Goal: Transaction & Acquisition: Purchase product/service

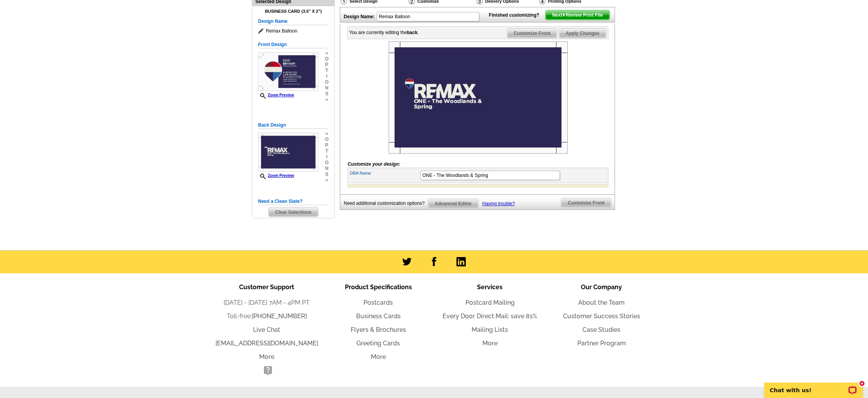
scroll to position [82, 0]
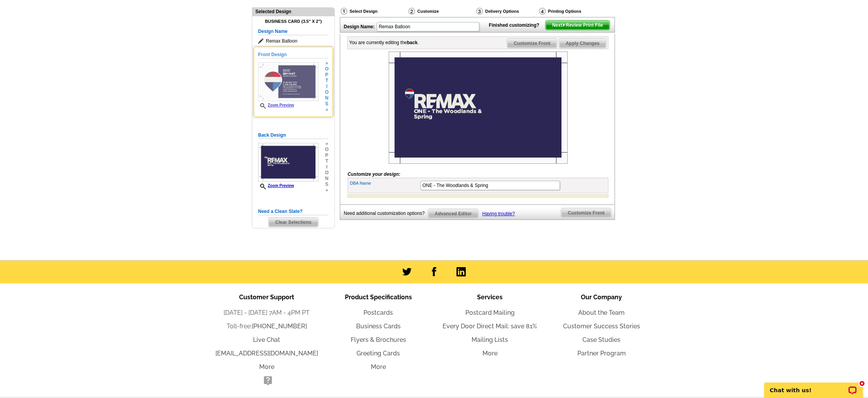
click at [302, 83] on img at bounding box center [288, 81] width 60 height 39
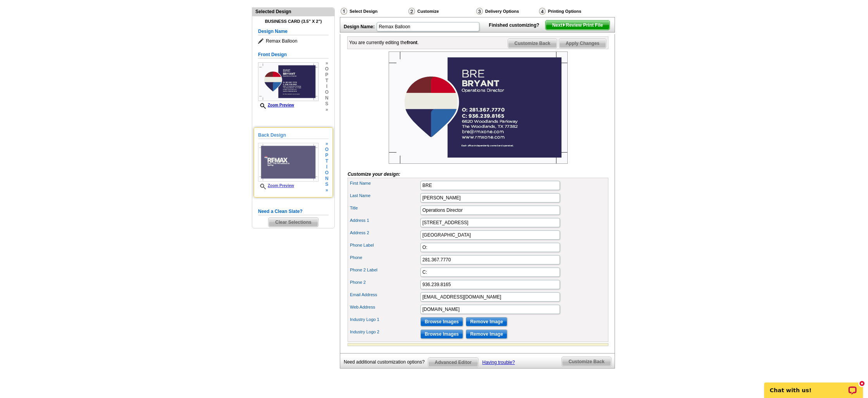
click at [291, 165] on img at bounding box center [288, 162] width 60 height 39
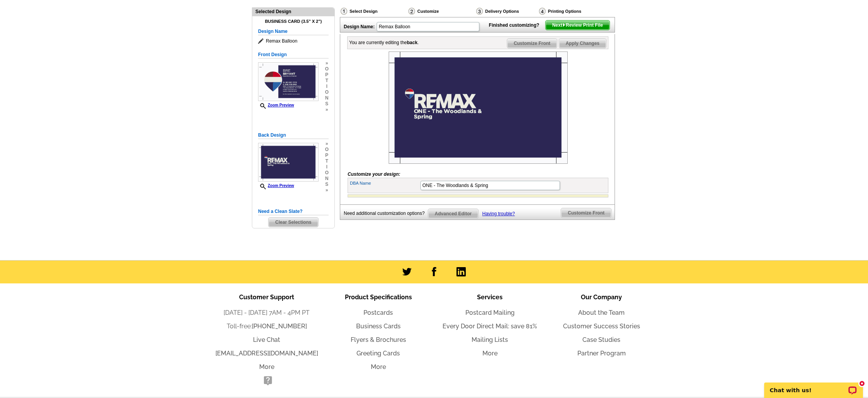
click at [434, 130] on img at bounding box center [478, 108] width 179 height 112
click at [432, 190] on input "ONE - The Woodlands & Spring" at bounding box center [489, 185] width 139 height 9
drag, startPoint x: 432, startPoint y: 197, endPoint x: 551, endPoint y: 197, distance: 118.6
click at [551, 190] on input "ONE - The Woodlands & Spring" at bounding box center [489, 185] width 139 height 9
type input "ONE"
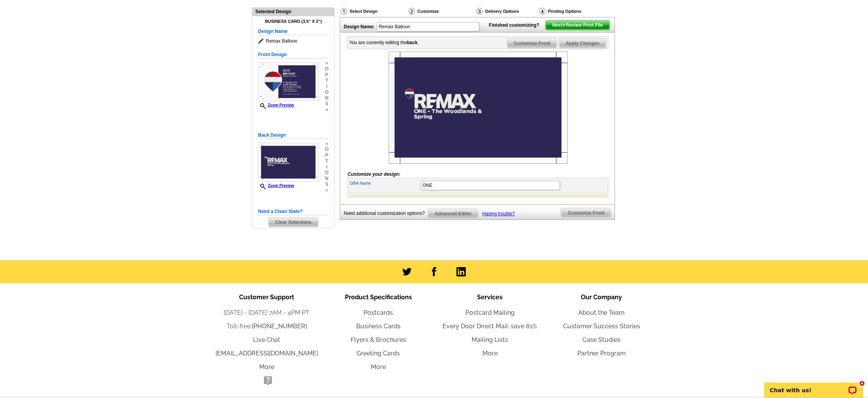
click at [572, 164] on div at bounding box center [478, 108] width 261 height 112
click at [294, 89] on img at bounding box center [288, 81] width 60 height 39
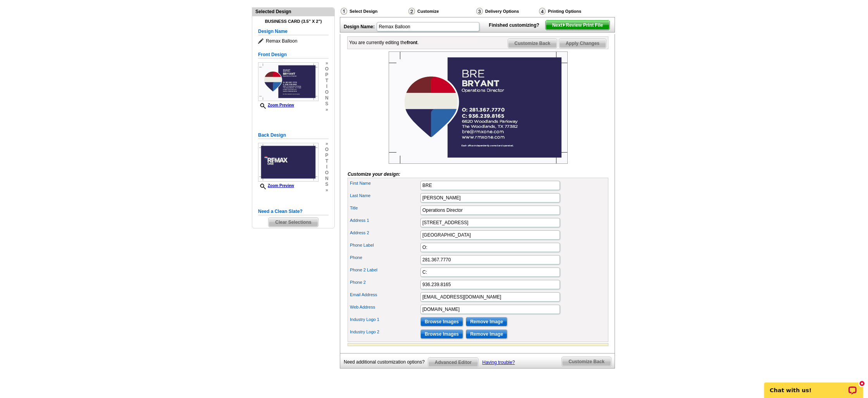
click at [556, 30] on span "Next Review Print File" at bounding box center [578, 25] width 64 height 9
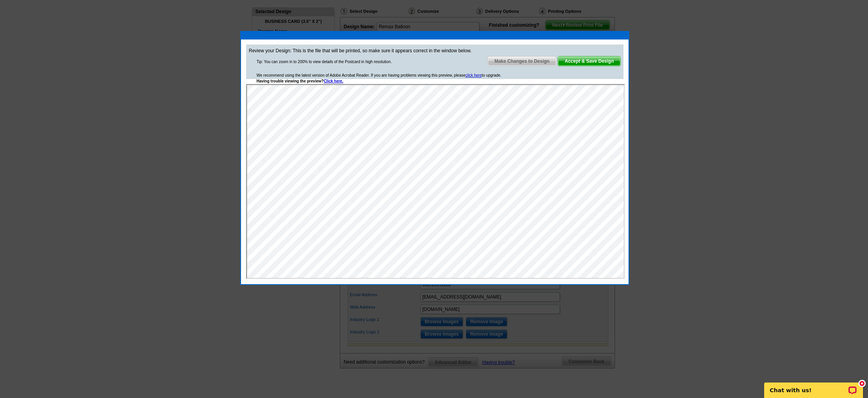
scroll to position [0, 0]
click at [585, 60] on span "Accept & Save Design" at bounding box center [589, 61] width 62 height 9
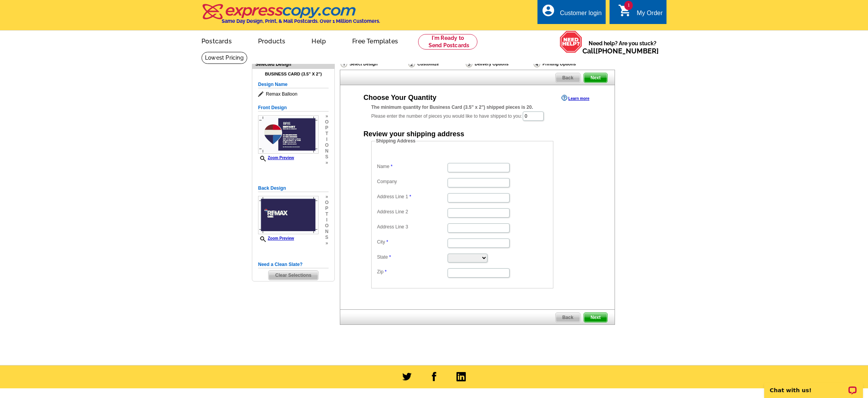
drag, startPoint x: 527, startPoint y: 109, endPoint x: 539, endPoint y: 108, distance: 11.6
click at [539, 108] on div "The minimum quantity for Business Card (3.5" x 2") shipped pieces is 20." at bounding box center [477, 107] width 212 height 7
click at [537, 117] on input "0" at bounding box center [533, 116] width 21 height 9
drag, startPoint x: 542, startPoint y: 117, endPoint x: 521, endPoint y: 117, distance: 21.3
click at [521, 117] on div "The minimum quantity for Business Card (3.5" x 2") shipped pieces is 20. Please…" at bounding box center [477, 113] width 212 height 18
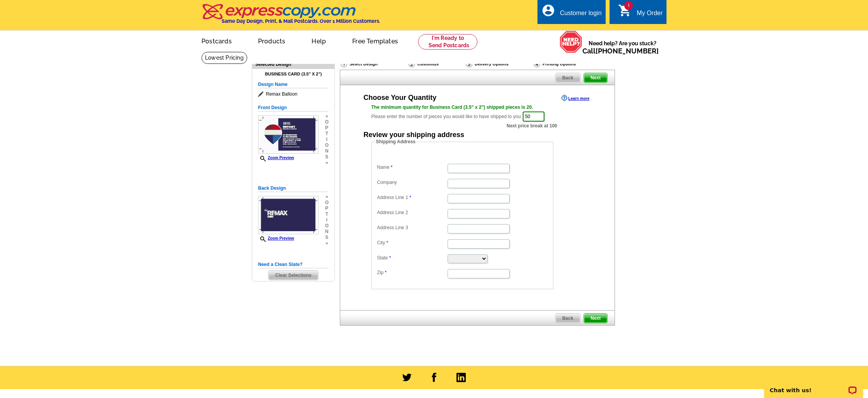
click at [573, 146] on dd "Shipping Address Name Company Address Line 1 Address Line 2 Address Line 3 City…" at bounding box center [474, 213] width 206 height 151
click at [552, 129] on div "Choose Your Quantity Learn more The minimum quantity for Business Card (3.5" x …" at bounding box center [477, 191] width 243 height 196
click at [552, 126] on span "Next price break at 100" at bounding box center [531, 125] width 51 height 7
click at [535, 114] on input "50" at bounding box center [534, 117] width 22 height 10
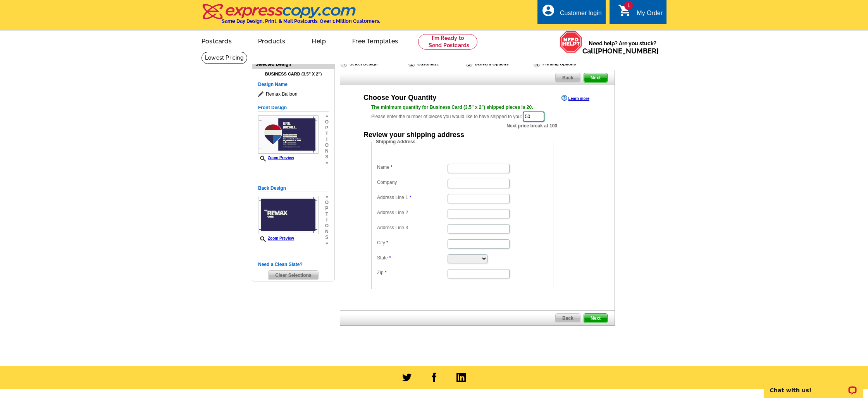
click at [535, 114] on input "50" at bounding box center [534, 117] width 22 height 10
type input "250"
click at [560, 124] on div "Choose Your Quantity Learn more The minimum quantity for Business Card (3.5" x …" at bounding box center [477, 191] width 243 height 196
click at [598, 316] on span "Next" at bounding box center [595, 318] width 23 height 9
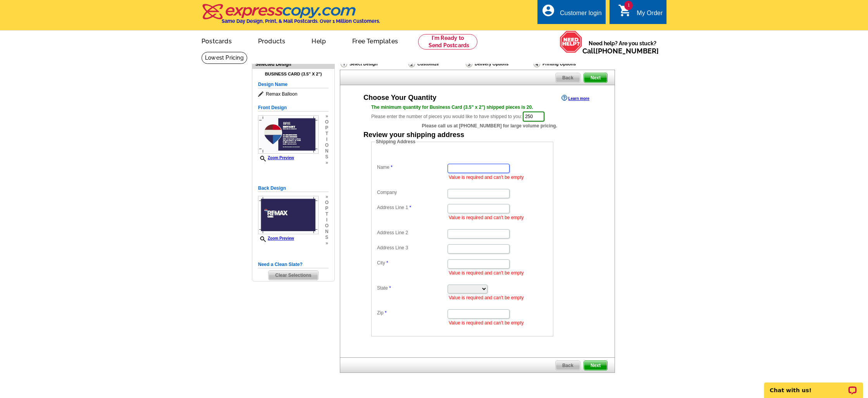
click at [489, 173] on input "Name" at bounding box center [479, 168] width 62 height 9
click at [580, 100] on link "Learn more" at bounding box center [575, 98] width 28 height 6
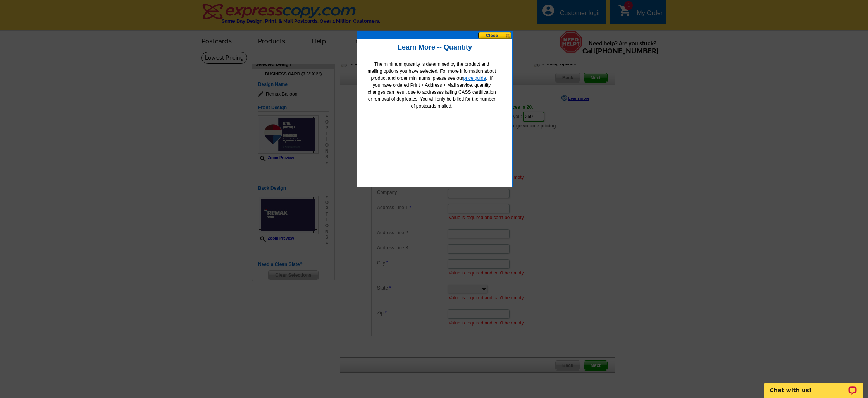
click at [476, 80] on link "price guide" at bounding box center [474, 78] width 23 height 5
click at [496, 33] on button at bounding box center [495, 35] width 34 height 7
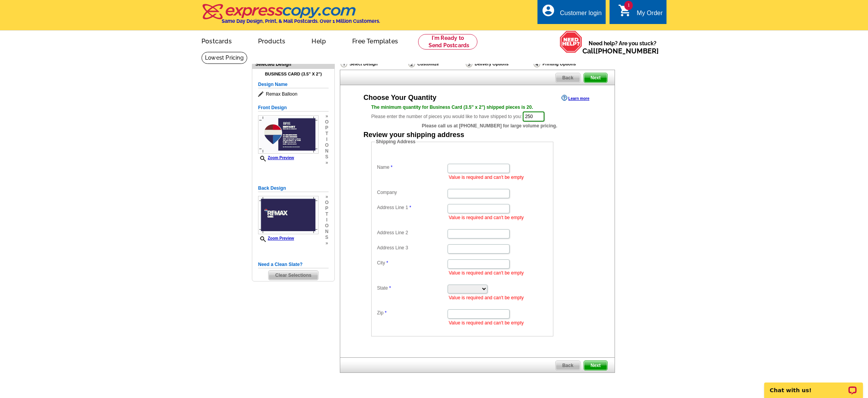
click at [228, 5] on img at bounding box center [278, 11] width 155 height 16
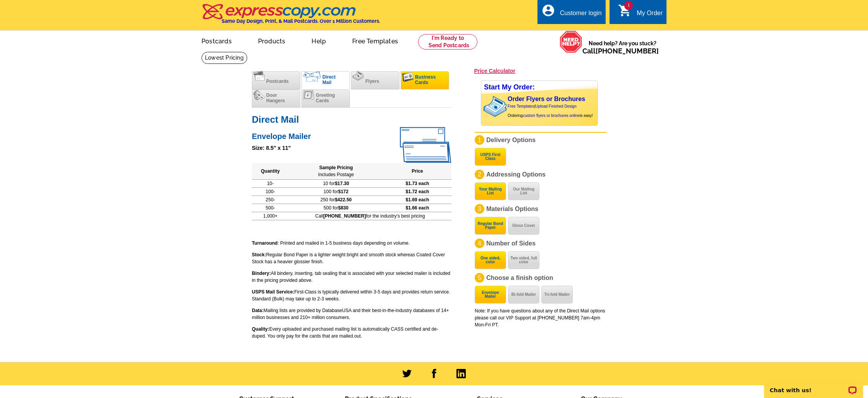
click at [419, 75] on span "Business Cards" at bounding box center [425, 79] width 21 height 11
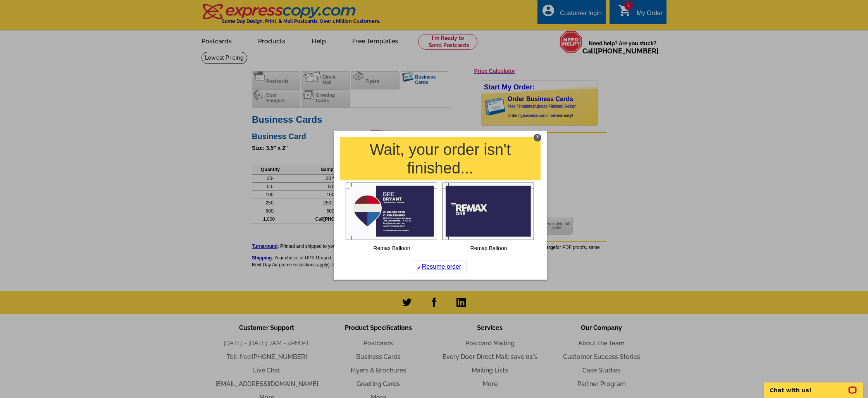
click at [538, 137] on div "X" at bounding box center [538, 138] width 8 height 8
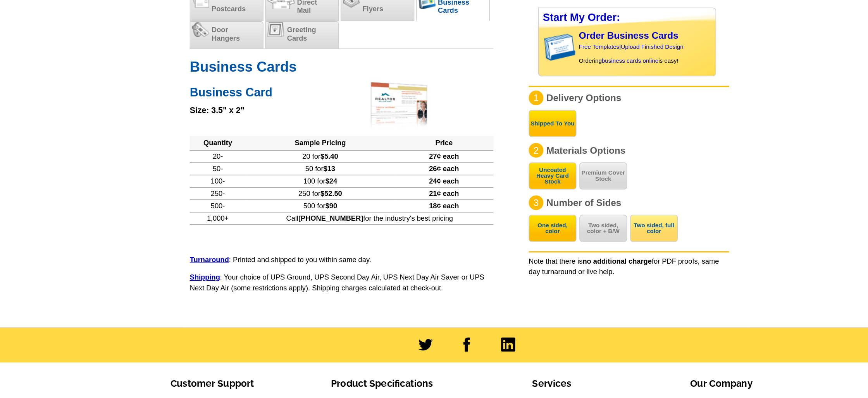
click at [565, 225] on button "Two sided, full color" at bounding box center [556, 226] width 31 height 18
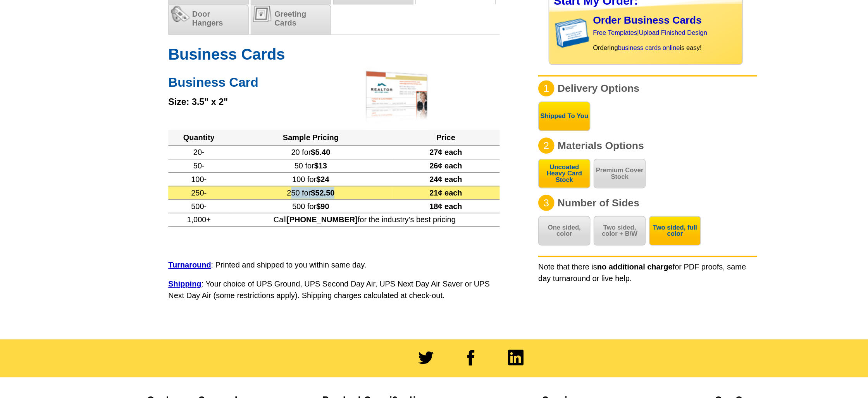
drag, startPoint x: 349, startPoint y: 203, endPoint x: 327, endPoint y: 202, distance: 21.7
click at [327, 202] on td "250 for $52.50" at bounding box center [338, 203] width 98 height 8
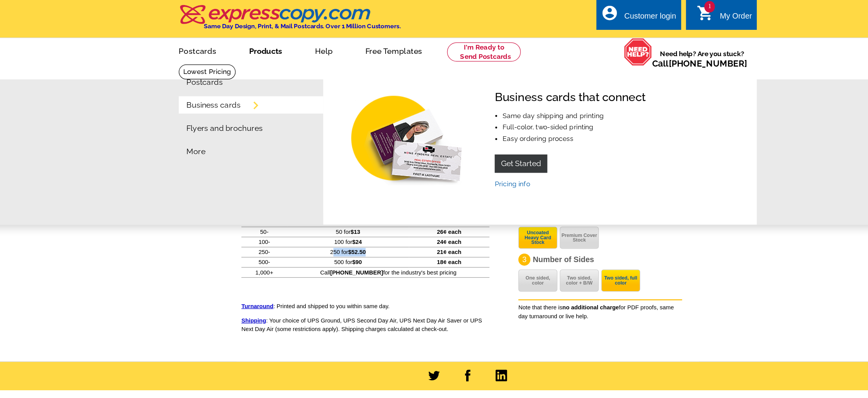
click at [241, 82] on link "Business cards" at bounding box center [229, 85] width 43 height 6
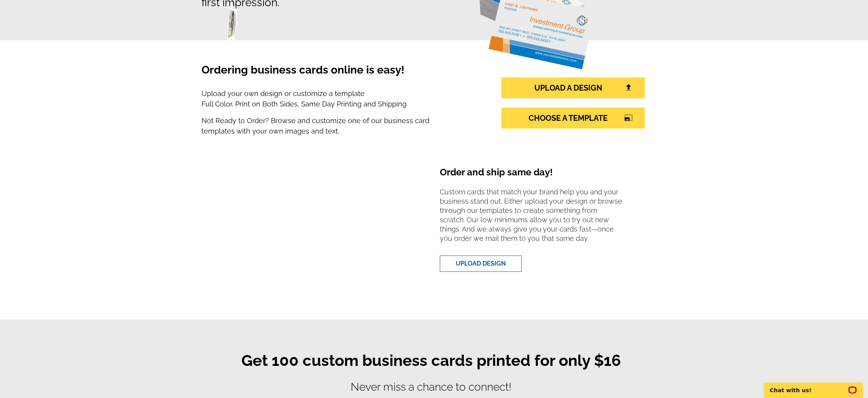
scroll to position [126, 0]
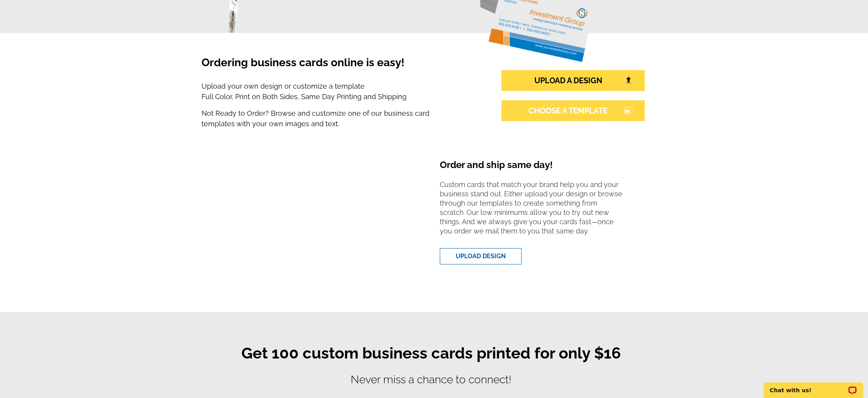
click at [589, 111] on link "CHOOSE A TEMPLATE photo_size_select_large" at bounding box center [572, 110] width 143 height 21
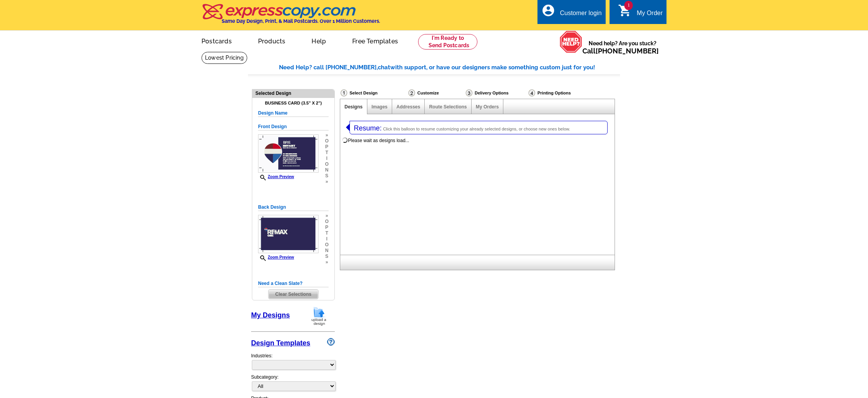
select select "3"
select select "5"
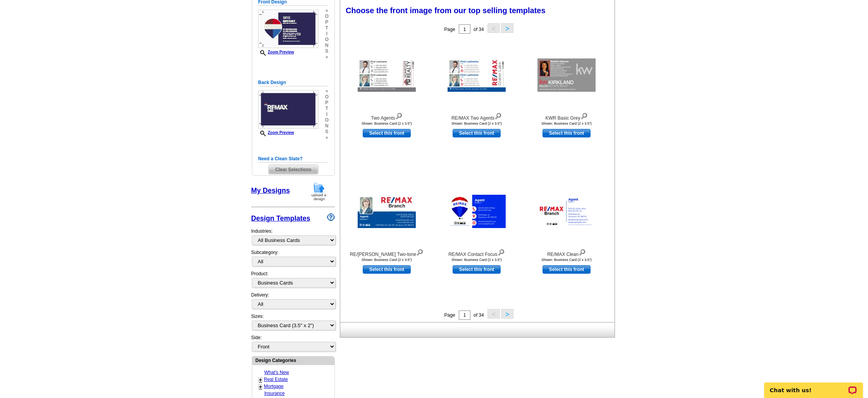
scroll to position [135, 0]
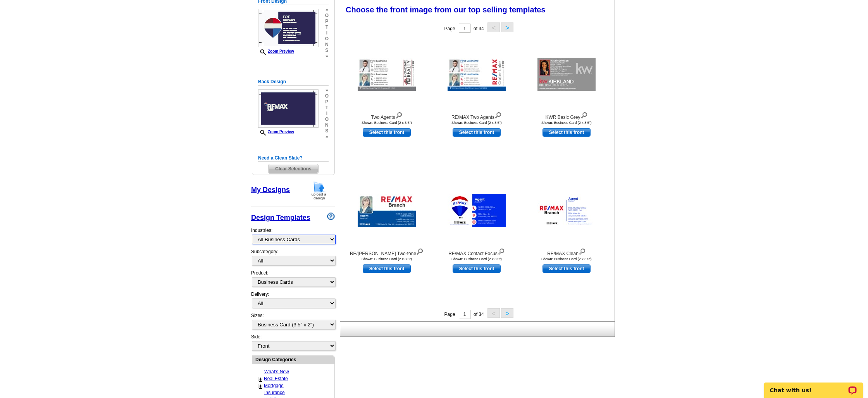
click at [294, 236] on select "What's New Real Estate Mortgage Insurance HVAC Dental Solar EDDM - NEW! Calenda…" at bounding box center [294, 240] width 84 height 10
select select "785"
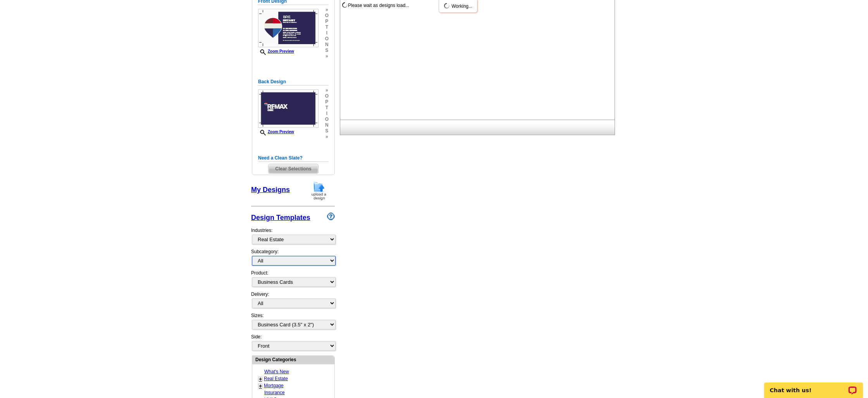
click at [284, 260] on select "All RE/MAX® Referrals Keller Williams® Berkshire Hathaway Home Services Century…" at bounding box center [294, 261] width 84 height 10
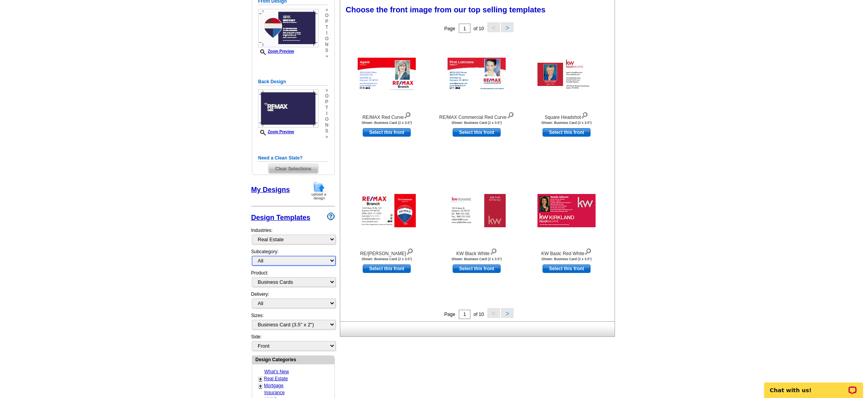
select select "807"
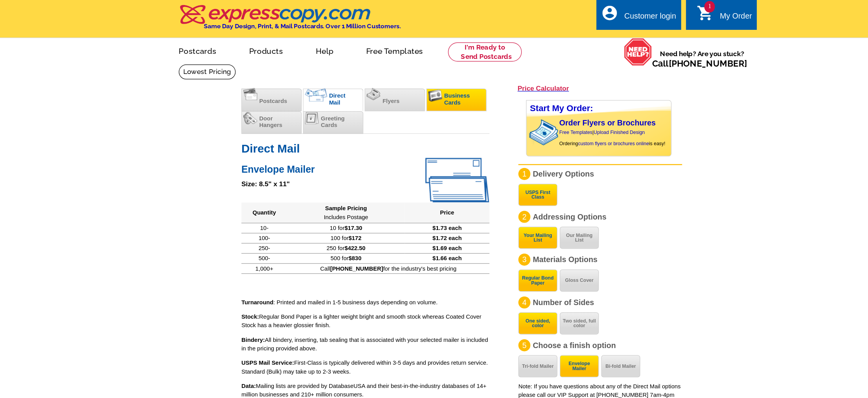
click at [421, 81] on span "Business Cards" at bounding box center [425, 79] width 21 height 11
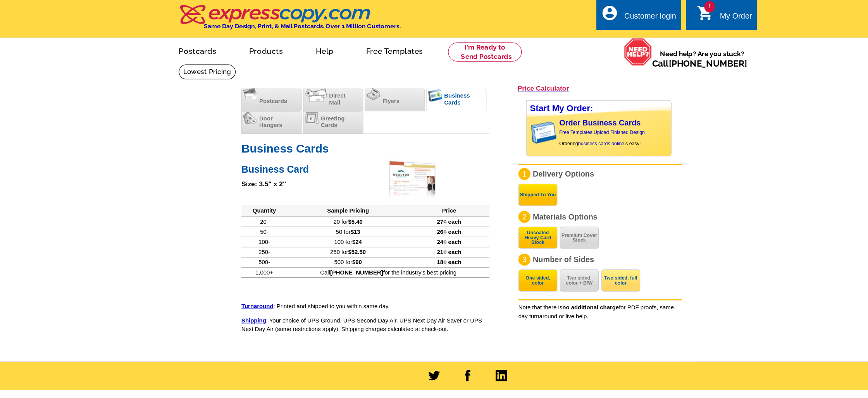
click at [565, 231] on button "Two sided, full color" at bounding box center [556, 226] width 31 height 18
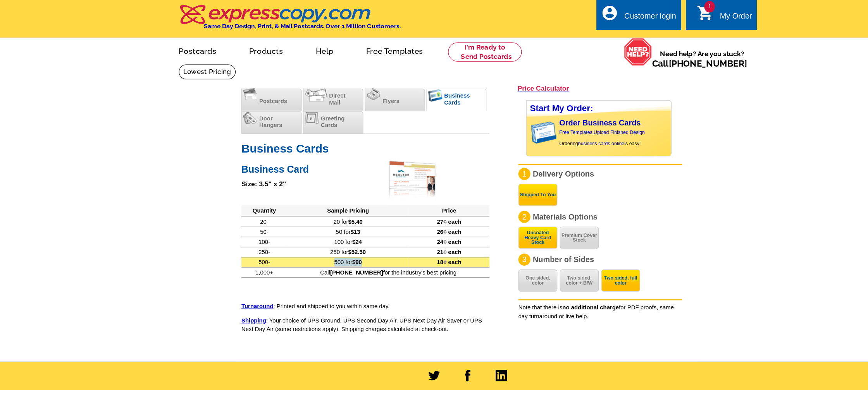
drag, startPoint x: 361, startPoint y: 213, endPoint x: 323, endPoint y: 212, distance: 38.0
click at [323, 212] on td "500 for $90" at bounding box center [338, 211] width 98 height 8
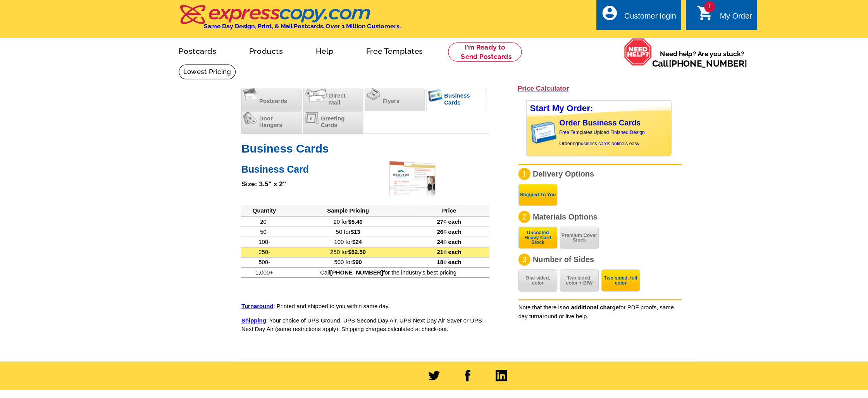
click at [368, 202] on td "250 for $52.50" at bounding box center [338, 203] width 98 height 8
click at [344, 202] on span "$52.50" at bounding box center [345, 202] width 14 height 5
click at [655, 2] on div "1 shopping_cart My Order" at bounding box center [637, 12] width 57 height 24
click at [654, 11] on div "My Order" at bounding box center [650, 15] width 26 height 11
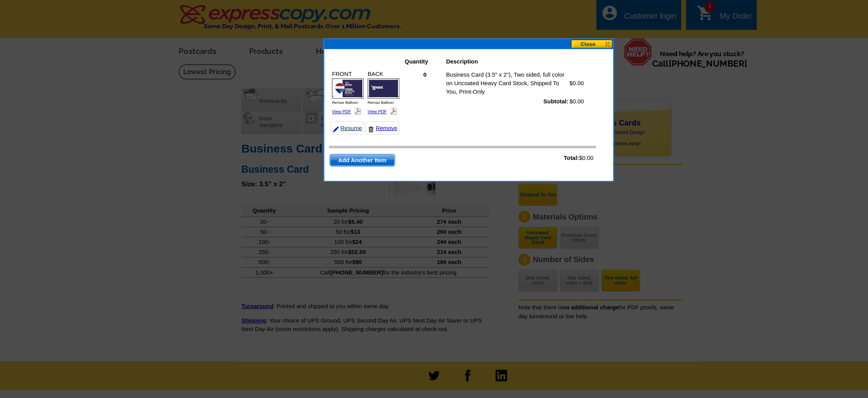
click at [337, 103] on link "Resume" at bounding box center [337, 103] width 27 height 11
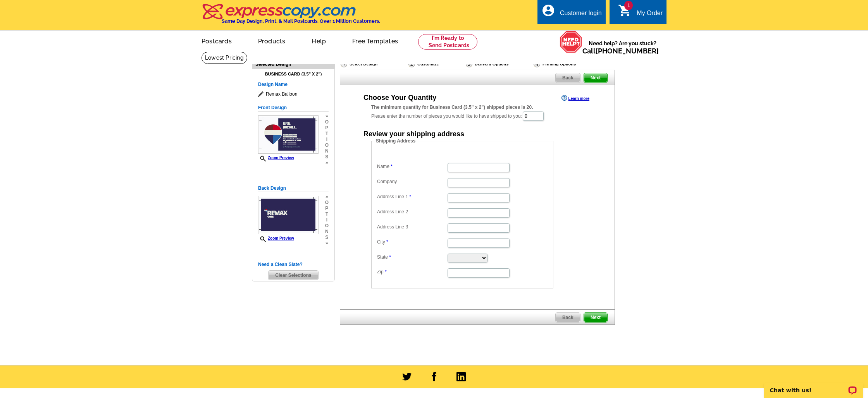
click at [258, 93] on icon at bounding box center [262, 94] width 8 height 6
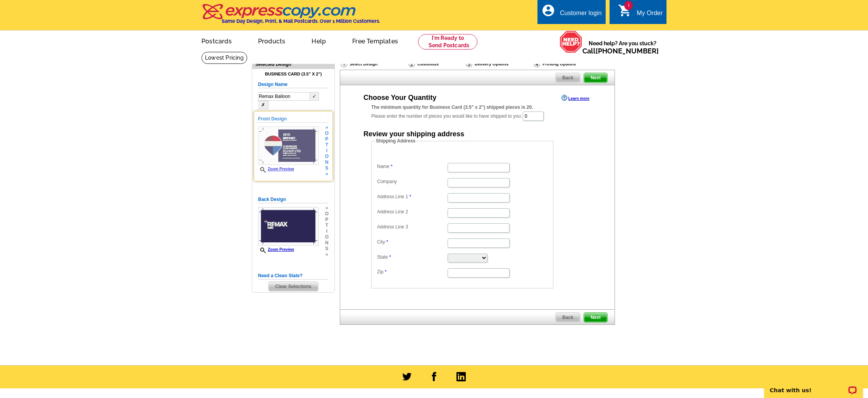
click at [279, 138] on img at bounding box center [288, 146] width 60 height 38
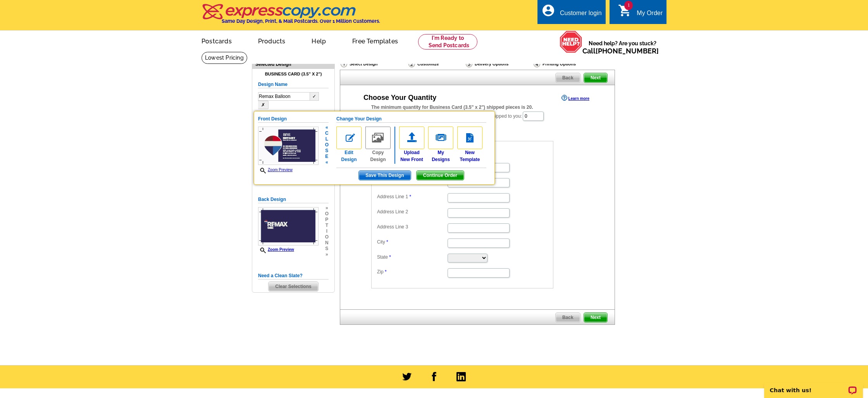
click at [352, 131] on img at bounding box center [348, 138] width 25 height 22
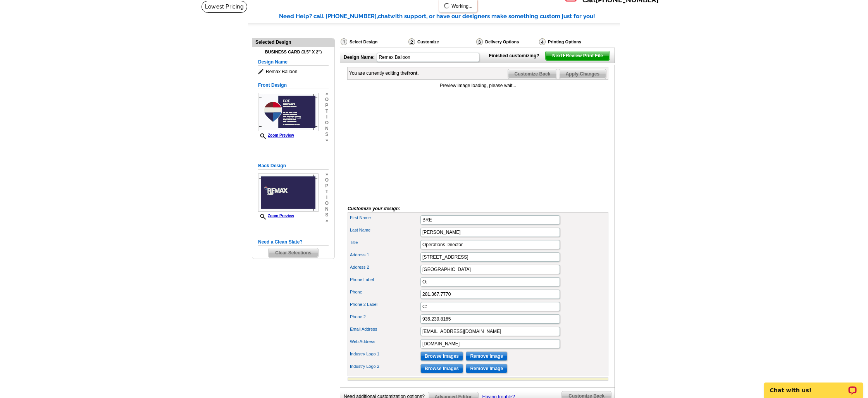
scroll to position [53, 0]
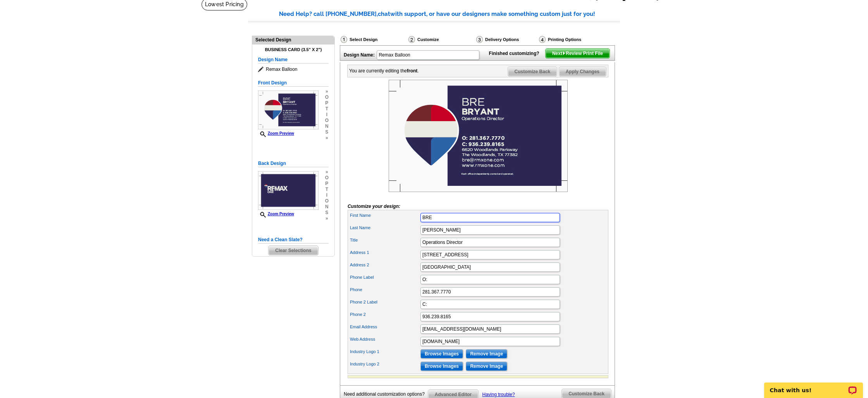
click at [430, 222] on input "BRE" at bounding box center [489, 217] width 139 height 9
type input "LUANNA"
click at [427, 235] on input "BRYANT" at bounding box center [489, 230] width 139 height 9
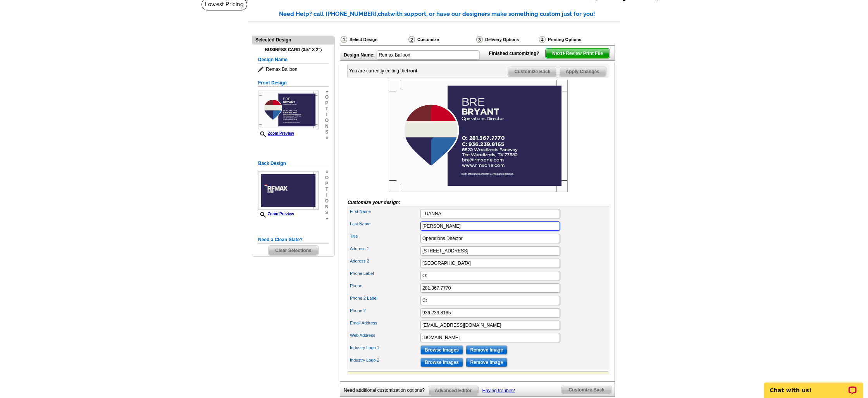
scroll to position [0, 0]
click at [427, 231] on input "BRYANT" at bounding box center [489, 226] width 139 height 9
type input "WEEMES"
click at [437, 243] on input "Operations Director" at bounding box center [489, 238] width 139 height 9
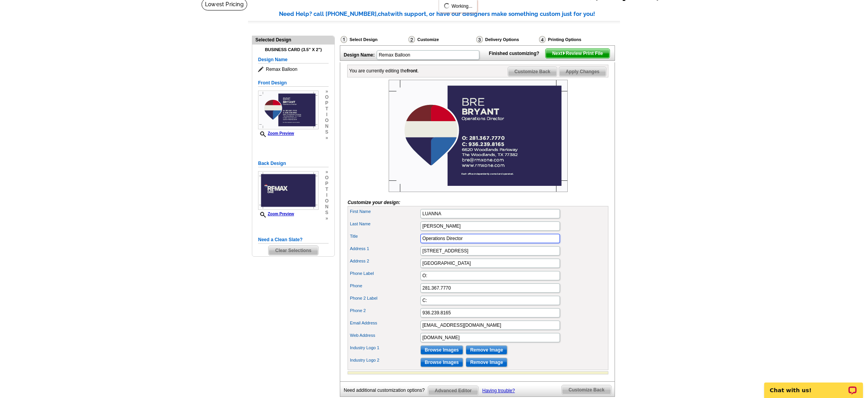
click at [437, 243] on input "Operations Director" at bounding box center [489, 238] width 139 height 9
type input "Director of Hospitality"
click at [465, 293] on input "281.367.7770" at bounding box center [489, 288] width 139 height 9
click at [460, 318] on input "936.239.8165" at bounding box center [489, 312] width 139 height 9
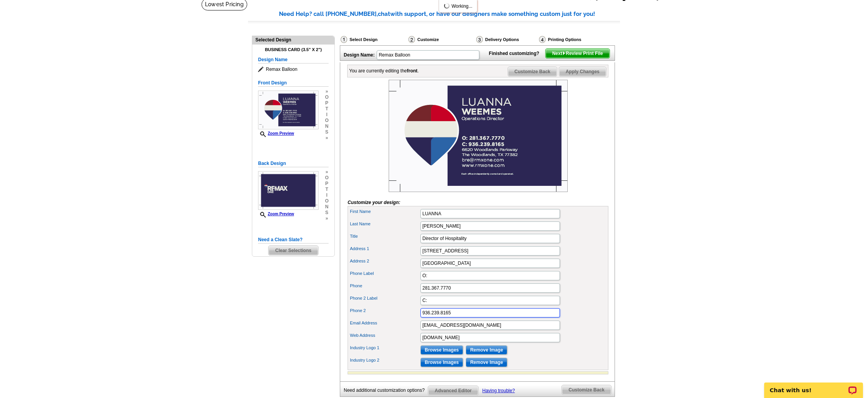
click at [460, 318] on input "936.239.8165" at bounding box center [489, 312] width 139 height 9
click at [438, 307] on div "Phone 2 Label C:" at bounding box center [478, 300] width 258 height 12
click at [588, 294] on div "Phone 281.367.7770" at bounding box center [478, 288] width 258 height 12
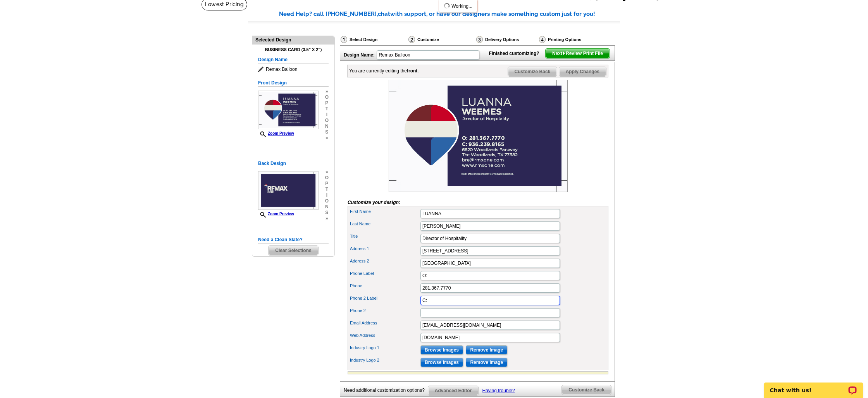
click at [478, 305] on input "C:" at bounding box center [489, 300] width 139 height 9
type input "C"
click at [478, 305] on input "C" at bounding box center [489, 300] width 139 height 9
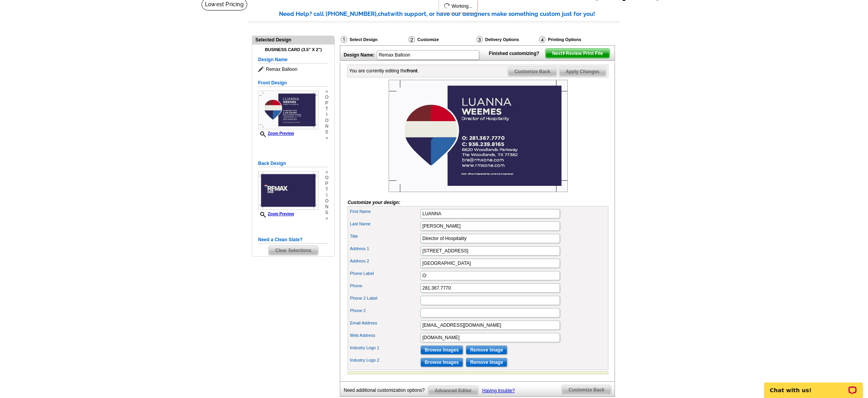
click at [545, 172] on img at bounding box center [478, 136] width 179 height 112
click at [436, 305] on input "Phone 2 Label" at bounding box center [489, 300] width 139 height 9
type input "F:"
click at [441, 318] on input "Phone 2" at bounding box center [489, 312] width 139 height 9
click at [455, 281] on input "O:" at bounding box center [489, 275] width 139 height 9
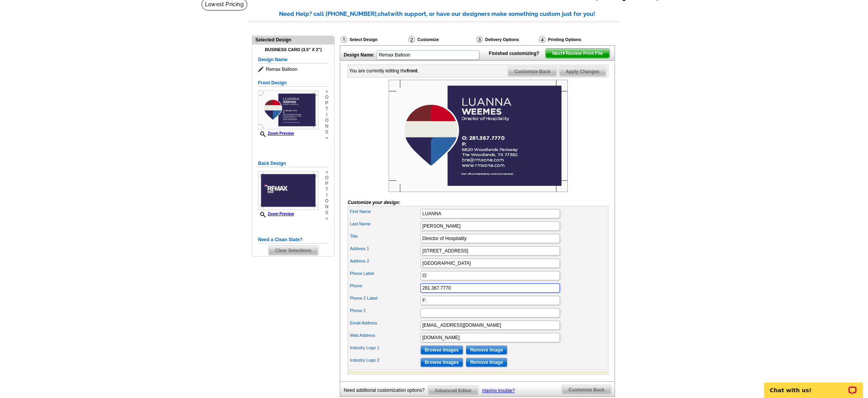
click at [456, 293] on input "281.367.7770" at bounding box center [489, 288] width 139 height 9
click at [456, 305] on input "F:" at bounding box center [489, 300] width 139 height 9
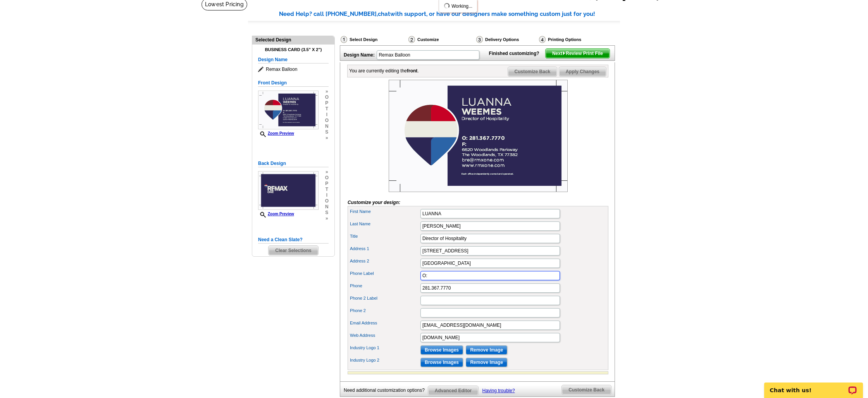
drag, startPoint x: 434, startPoint y: 291, endPoint x: 410, endPoint y: 291, distance: 24.0
click at [410, 282] on div "Phone Label O:" at bounding box center [478, 276] width 258 height 12
click at [437, 305] on input "Phone 2 Label" at bounding box center [489, 300] width 139 height 9
type input "O:"
click at [459, 293] on input "281.367.7770" at bounding box center [489, 288] width 139 height 9
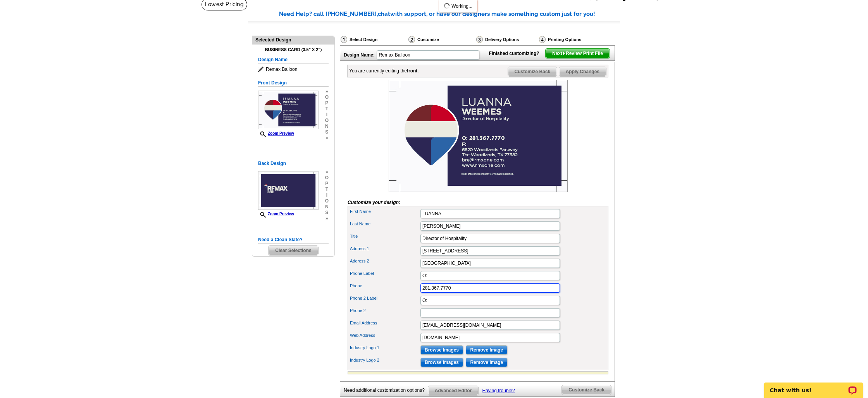
drag, startPoint x: 460, startPoint y: 300, endPoint x: 408, endPoint y: 300, distance: 51.5
click at [408, 294] on div "Phone 281.367.7770" at bounding box center [478, 288] width 258 height 12
click at [431, 318] on input "Phone 2" at bounding box center [489, 312] width 139 height 9
paste input "281.367.7770"
type input "281.367.7770"
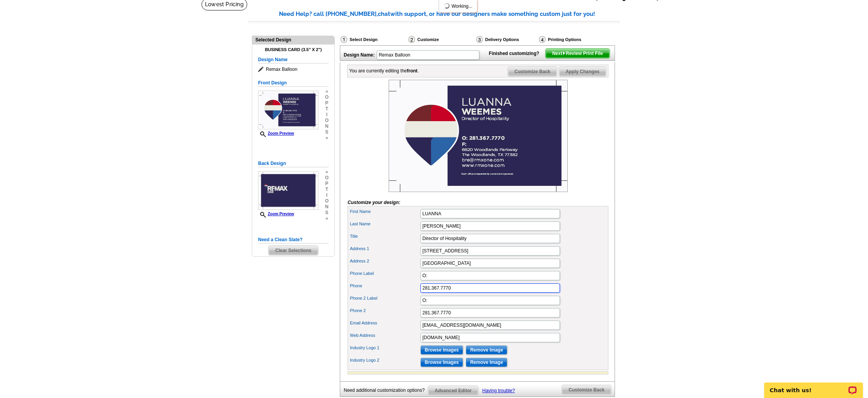
click at [431, 293] on input "281.367.7770" at bounding box center [489, 288] width 139 height 9
click at [435, 281] on input "O:" at bounding box center [489, 275] width 139 height 9
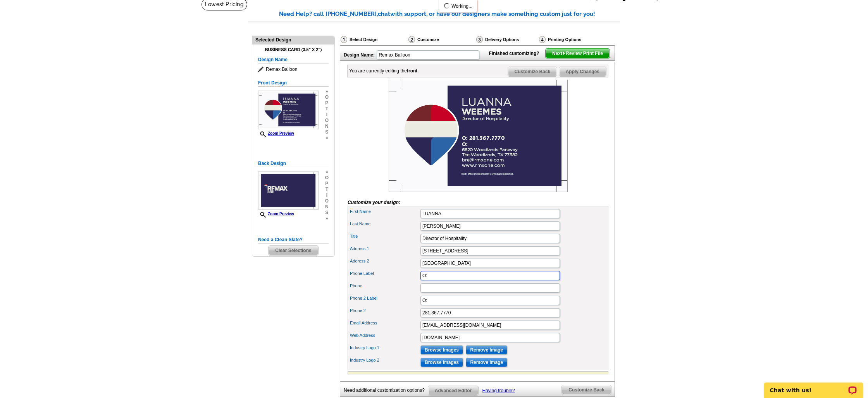
type input "O"
click at [435, 281] on input "O" at bounding box center [489, 275] width 139 height 9
click at [587, 257] on div "Address 1 6620 Woodlands Parkway" at bounding box center [478, 251] width 258 height 12
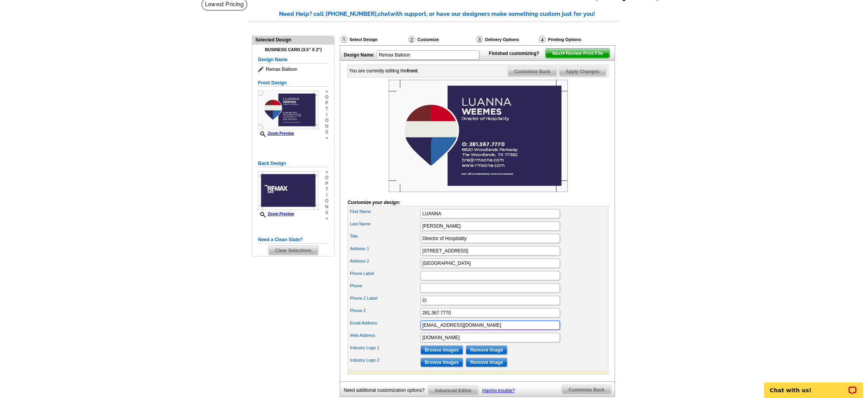
click at [458, 330] on input "bre@rmxone.com" at bounding box center [489, 325] width 139 height 9
click at [463, 330] on input "bre@rmxone.com" at bounding box center [489, 325] width 139 height 9
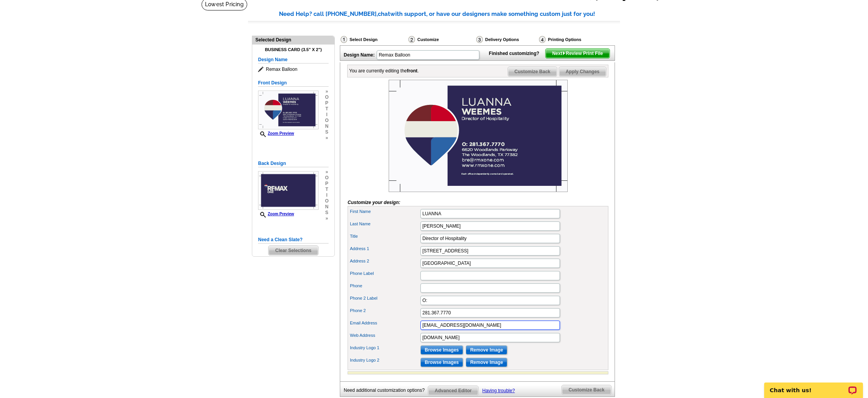
type input "[EMAIL_ADDRESS][DOMAIN_NAME]"
click at [569, 319] on div "Phone 2 281.367.7770" at bounding box center [478, 313] width 258 height 12
click at [563, 192] on img at bounding box center [478, 136] width 179 height 112
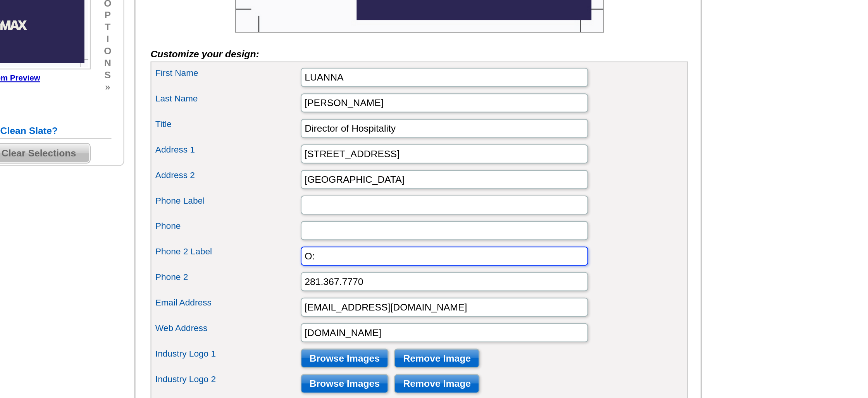
click at [437, 305] on input "O:" at bounding box center [489, 300] width 139 height 9
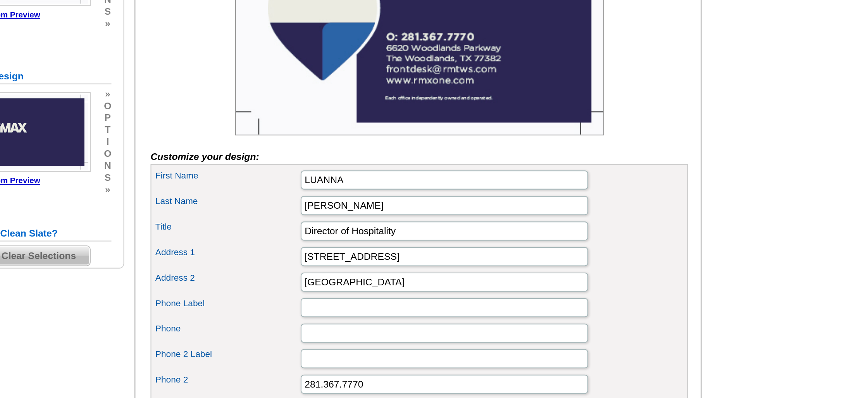
click at [562, 186] on img at bounding box center [478, 136] width 179 height 112
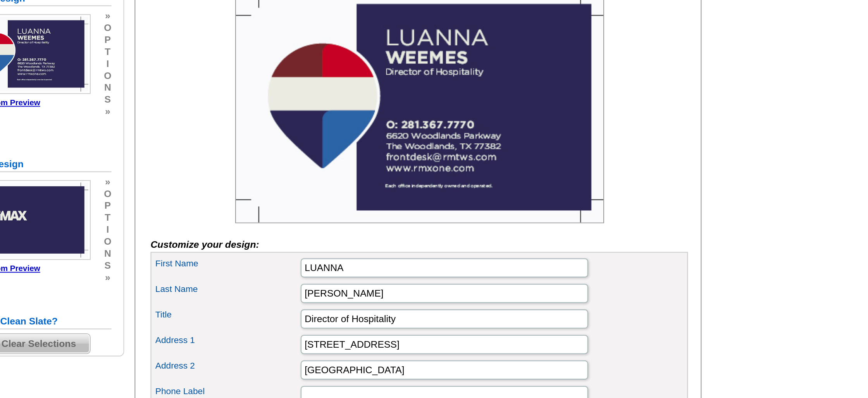
click at [603, 135] on div at bounding box center [478, 136] width 261 height 112
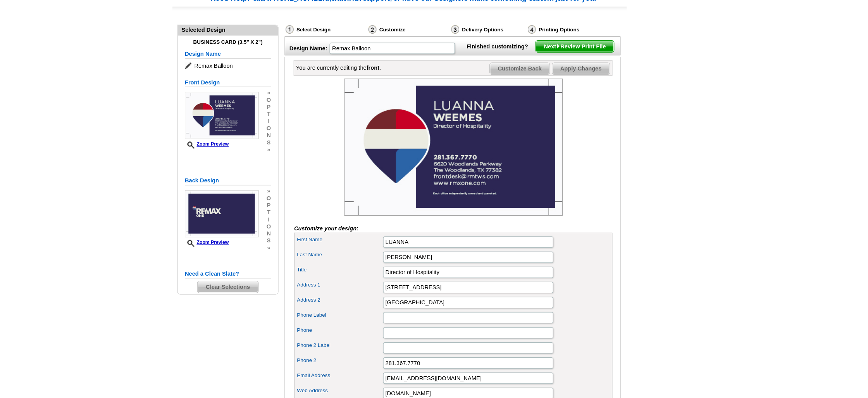
click at [572, 58] on span "Next Review Print File" at bounding box center [578, 53] width 64 height 9
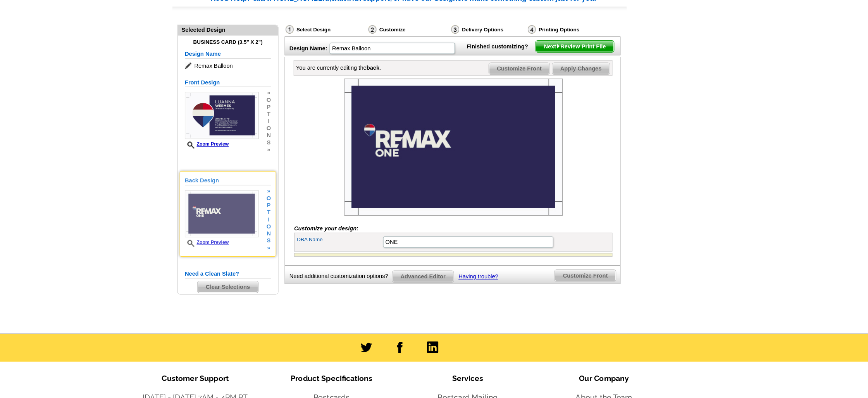
click at [309, 192] on img at bounding box center [288, 190] width 60 height 39
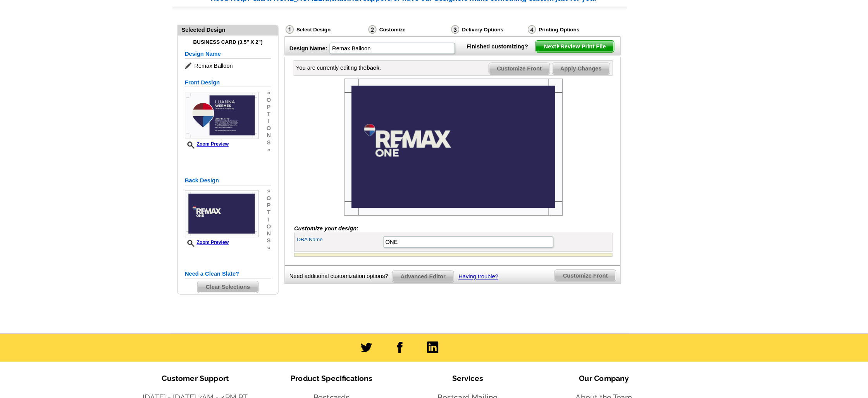
click at [582, 58] on span "Next Review Print File" at bounding box center [578, 53] width 64 height 9
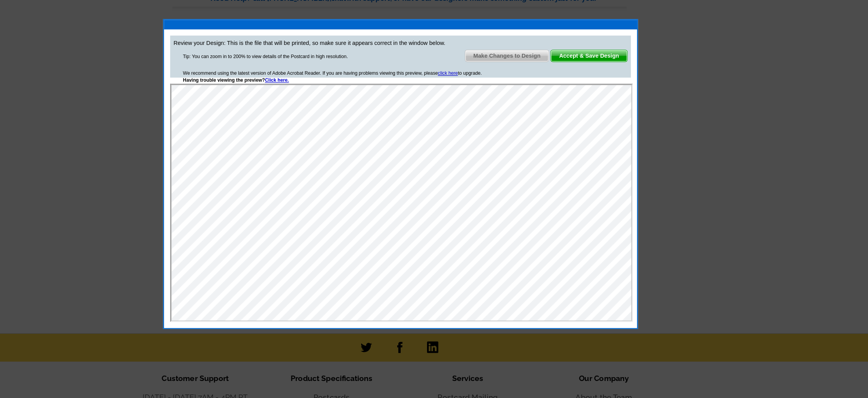
click at [606, 60] on span "Accept & Save Design" at bounding box center [589, 61] width 62 height 9
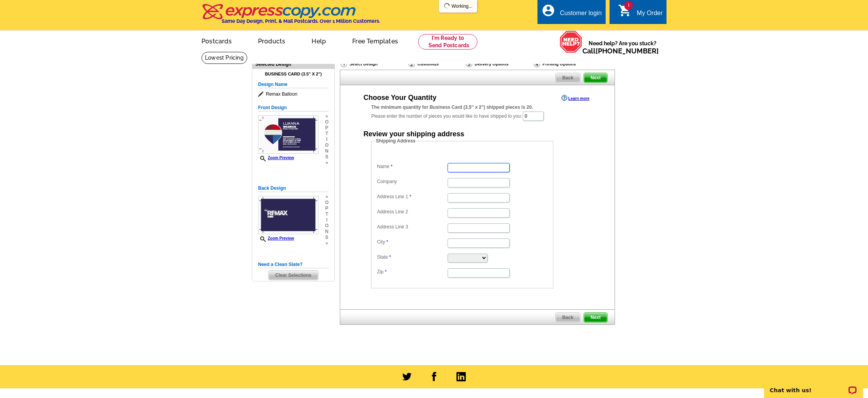
click at [467, 165] on input "Name" at bounding box center [479, 167] width 62 height 9
type input "[PERSON_NAME]"
type input "REMAX ONE"
type input "6620 Woodlands Pkwy"
type input "The Woodlands"
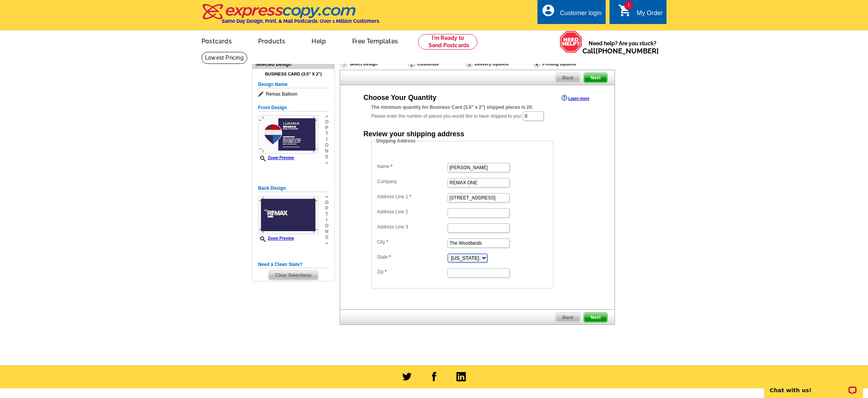
select select "TX"
click at [474, 274] on input "Zip" at bounding box center [479, 273] width 62 height 9
type input "77382"
click at [541, 262] on dd "Alabama Alaska Arizona Arkansas California Colorado Connecticut District of Col…" at bounding box center [462, 258] width 174 height 12
click at [599, 313] on link "Next" at bounding box center [596, 318] width 24 height 10
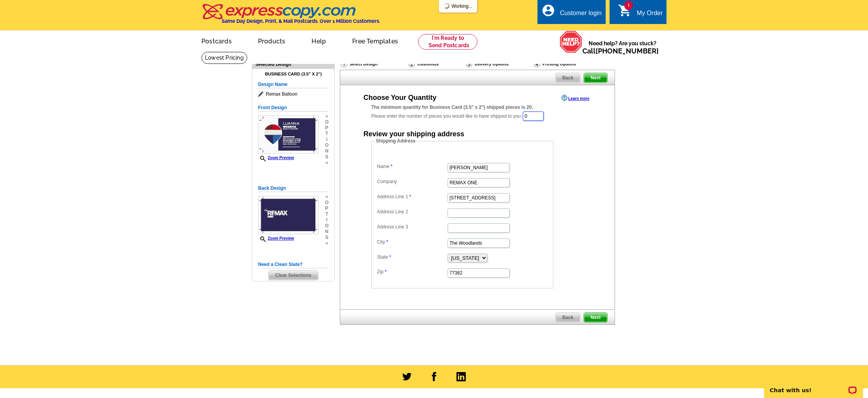
click at [533, 114] on input "0" at bounding box center [533, 116] width 21 height 9
click at [533, 116] on input "0" at bounding box center [533, 116] width 21 height 9
click at [531, 117] on input "0" at bounding box center [533, 116] width 21 height 9
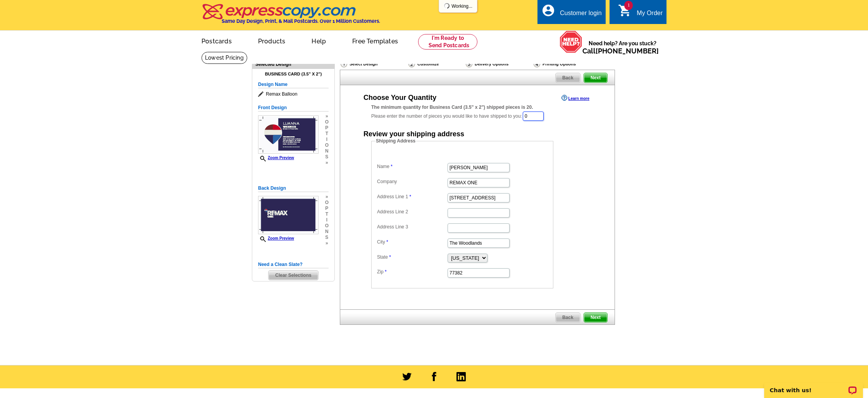
click at [531, 117] on input "0" at bounding box center [533, 116] width 21 height 9
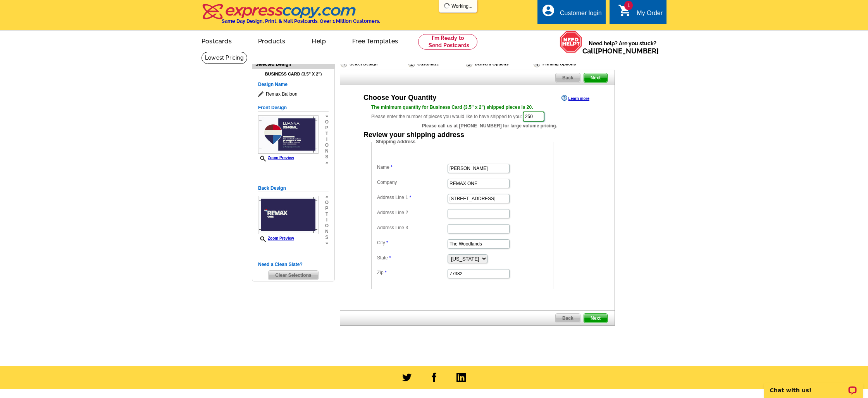
type input "250"
click at [595, 320] on span "Next" at bounding box center [595, 318] width 23 height 9
click at [601, 322] on span "Next" at bounding box center [595, 318] width 23 height 9
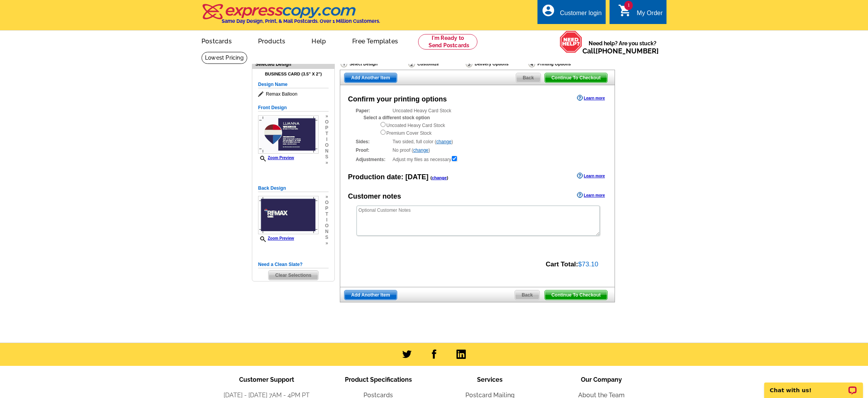
drag, startPoint x: 393, startPoint y: 110, endPoint x: 492, endPoint y: 110, distance: 98.8
click at [492, 110] on div "Paper: Uncoated Heavy Card Stock Select a different stock option Uncoated Heavy…" at bounding box center [477, 121] width 243 height 29
drag, startPoint x: 601, startPoint y: 263, endPoint x: 532, endPoint y: 262, distance: 69.0
click at [532, 262] on div "Cart Total: $73.10" at bounding box center [473, 263] width 266 height 11
click at [494, 213] on textarea at bounding box center [477, 221] width 243 height 30
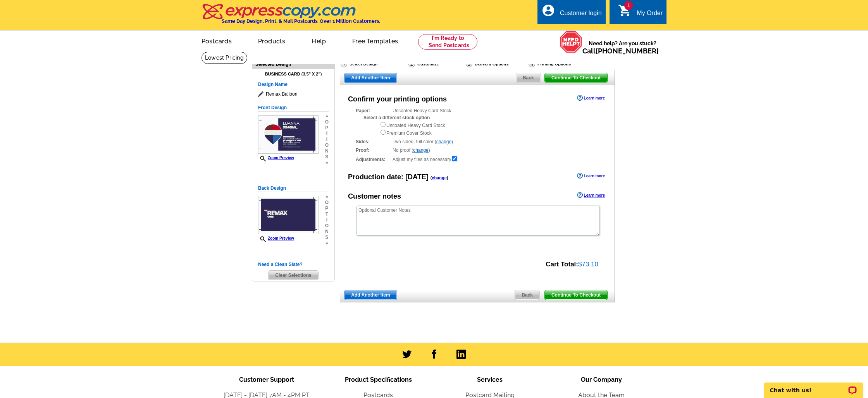
click at [591, 96] on link "Learn more" at bounding box center [591, 98] width 28 height 6
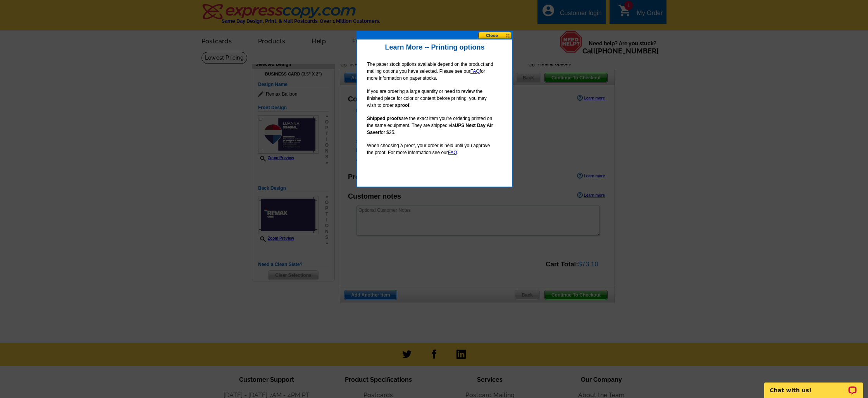
click at [486, 36] on button at bounding box center [495, 35] width 34 height 7
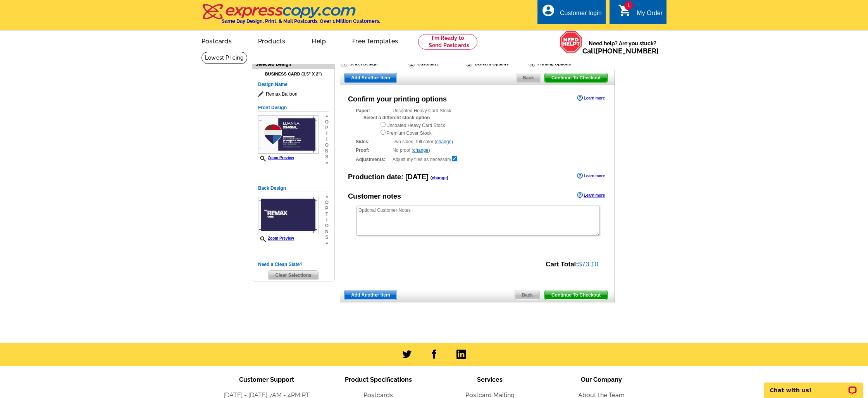
click at [591, 293] on span "Continue To Checkout" at bounding box center [576, 295] width 62 height 9
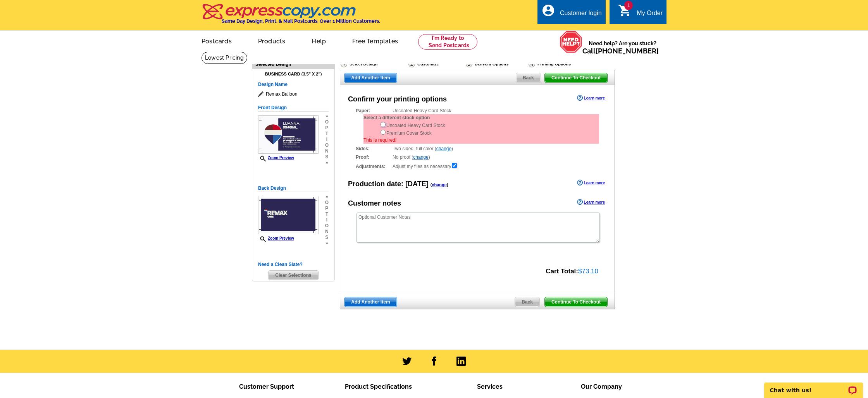
click at [384, 126] on input "radio" at bounding box center [382, 124] width 5 height 5
radio input "true"
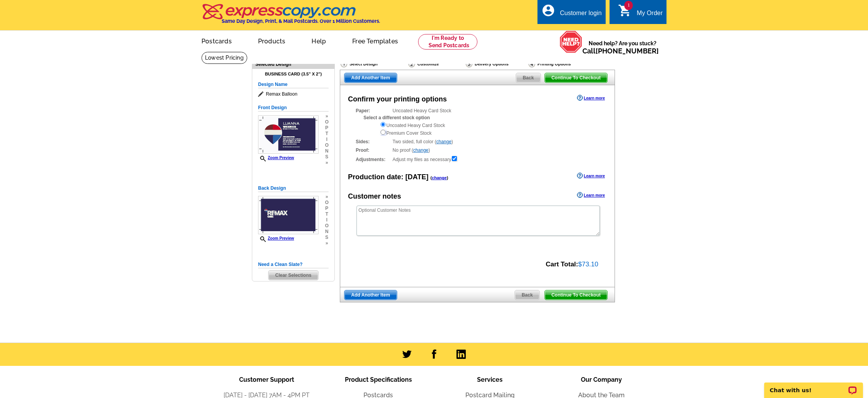
click at [382, 133] on input "radio" at bounding box center [382, 132] width 5 height 5
radio input "true"
click at [383, 124] on input "radio" at bounding box center [382, 124] width 5 height 5
radio input "true"
click at [384, 132] on input "radio" at bounding box center [382, 132] width 5 height 5
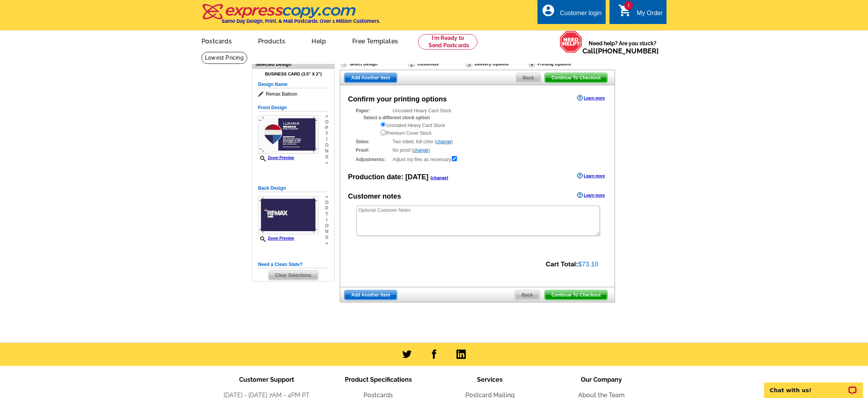
radio input "true"
click at [593, 295] on span "Continue To Checkout" at bounding box center [576, 295] width 62 height 9
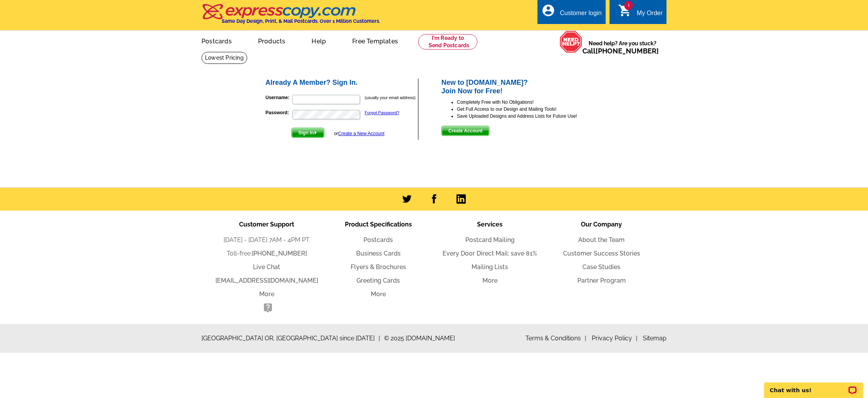
click at [471, 131] on span "Create Account" at bounding box center [465, 130] width 47 height 9
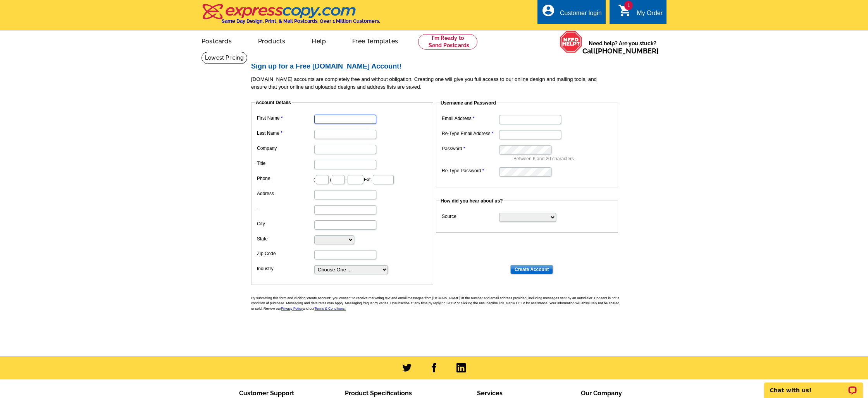
click at [348, 117] on input "First Name" at bounding box center [345, 119] width 62 height 9
type input "B"
type input "Luanna"
type input "[PERSON_NAME]"
click at [522, 124] on input "Email Address" at bounding box center [530, 119] width 62 height 9
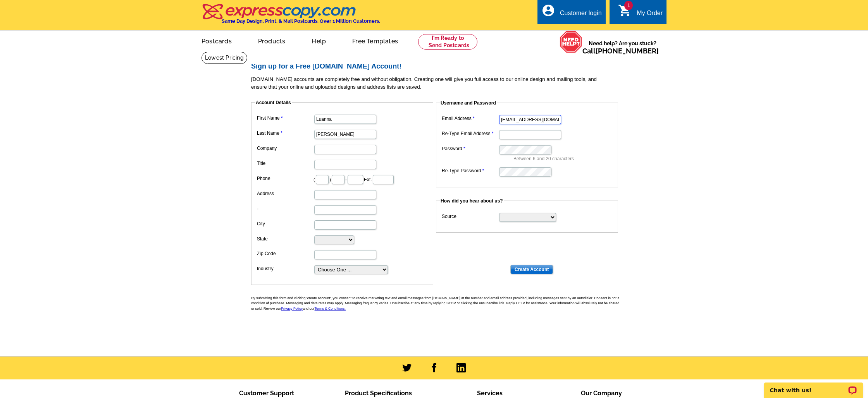
type input "[EMAIL_ADDRESS][DOMAIN_NAME]"
click at [540, 267] on input "Create Account" at bounding box center [531, 269] width 43 height 9
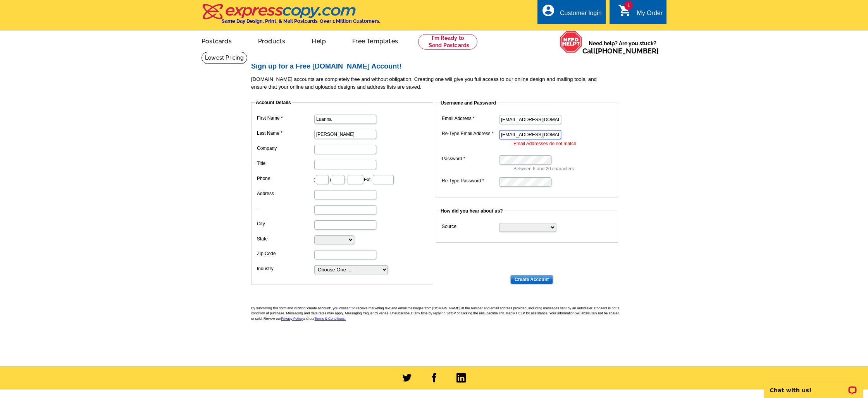
click at [508, 136] on input "[EMAIL_ADDRESS][DOMAIN_NAME]" at bounding box center [530, 134] width 62 height 9
type input "[EMAIL_ADDRESS][DOMAIN_NAME]"
click at [545, 275] on input "Create Account" at bounding box center [531, 279] width 43 height 9
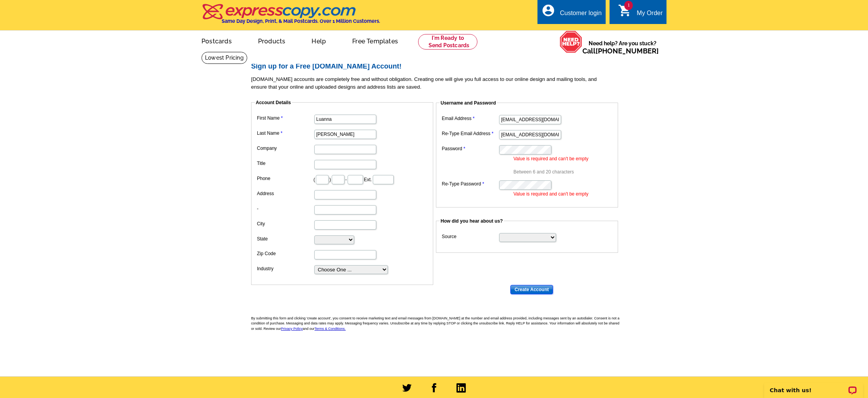
click at [543, 289] on input "Create Account" at bounding box center [531, 289] width 43 height 9
